Goal: Communication & Community: Answer question/provide support

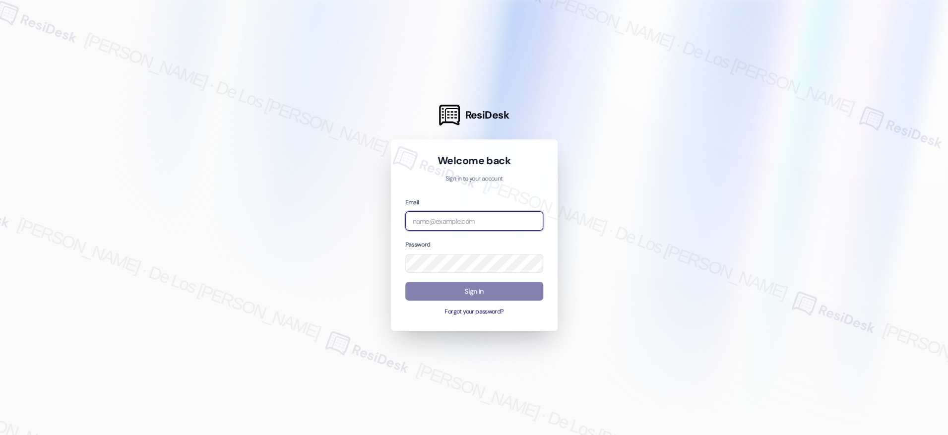
click at [468, 229] on input "email" at bounding box center [474, 220] width 138 height 19
drag, startPoint x: 817, startPoint y: 109, endPoint x: 789, endPoint y: 123, distance: 31.1
click at [817, 109] on div at bounding box center [474, 217] width 948 height 435
click at [522, 209] on div "Email bo" at bounding box center [474, 214] width 138 height 34
click at [515, 215] on input "bo" at bounding box center [474, 220] width 138 height 19
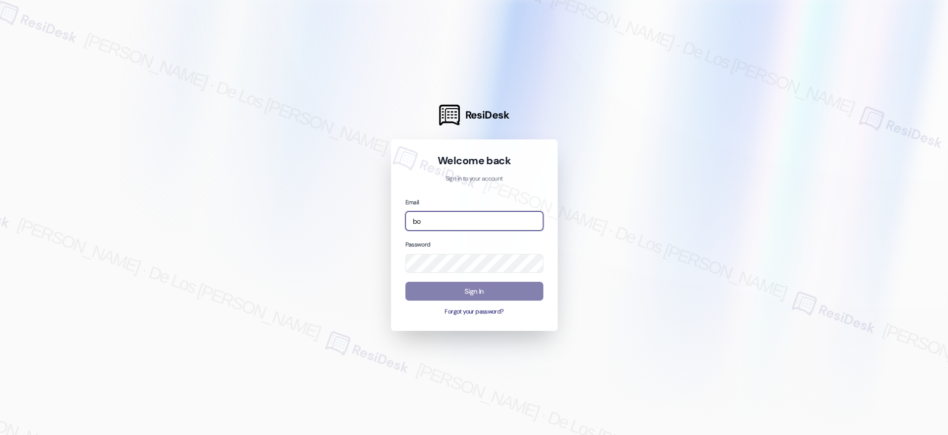
click at [515, 215] on input "bo" at bounding box center [474, 220] width 138 height 19
paste input "automated-surveys-boyd_wilson-resen.six@boyd_[DOMAIN_NAME]"
type input "automated-surveys-boyd_wilson-resen.six@boyd_[DOMAIN_NAME]"
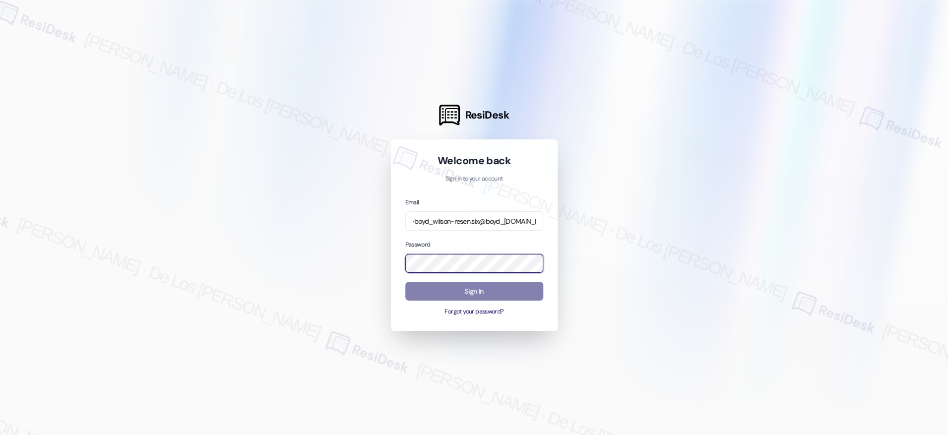
scroll to position [0, 0]
